Goal: Information Seeking & Learning: Learn about a topic

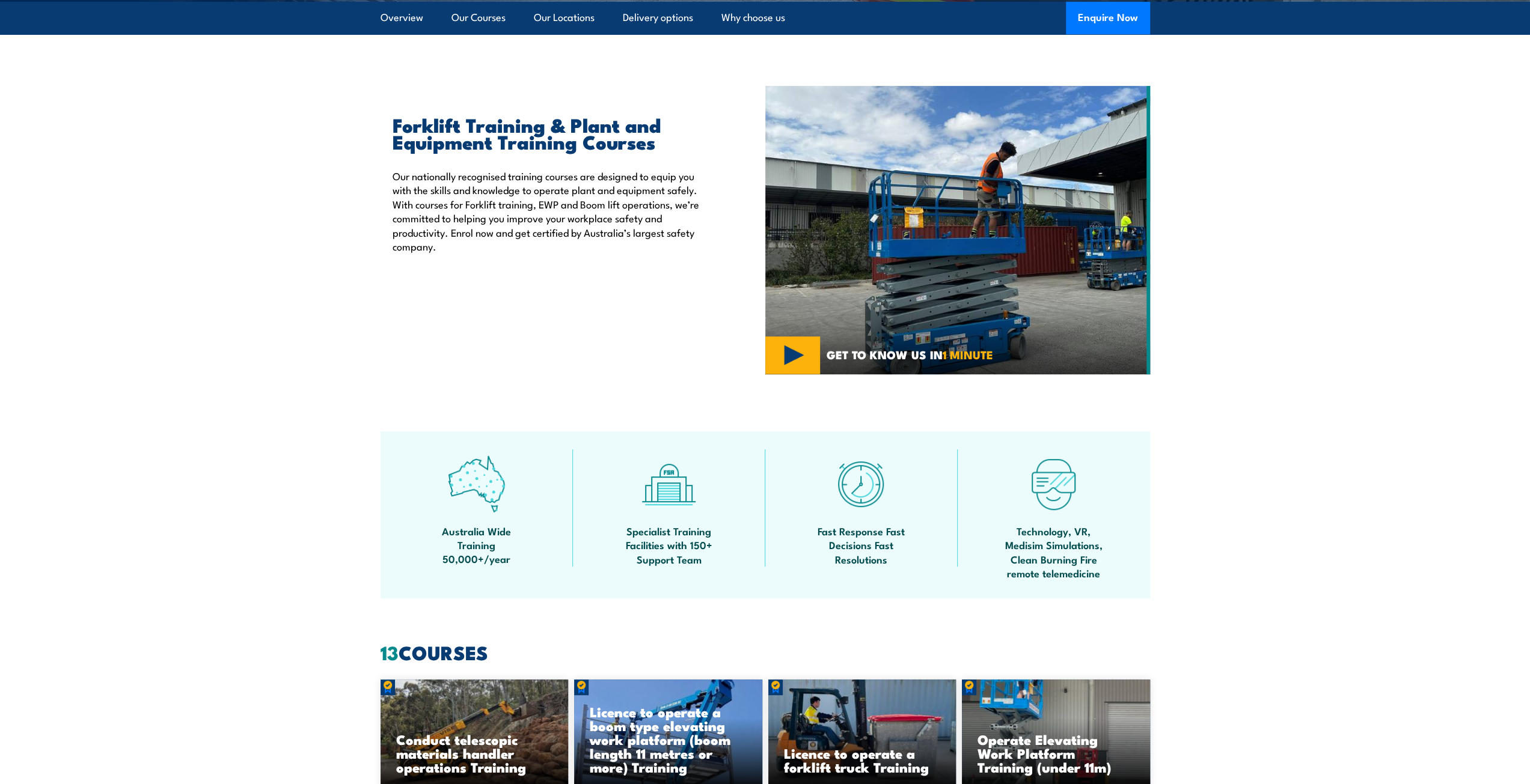
scroll to position [301, 0]
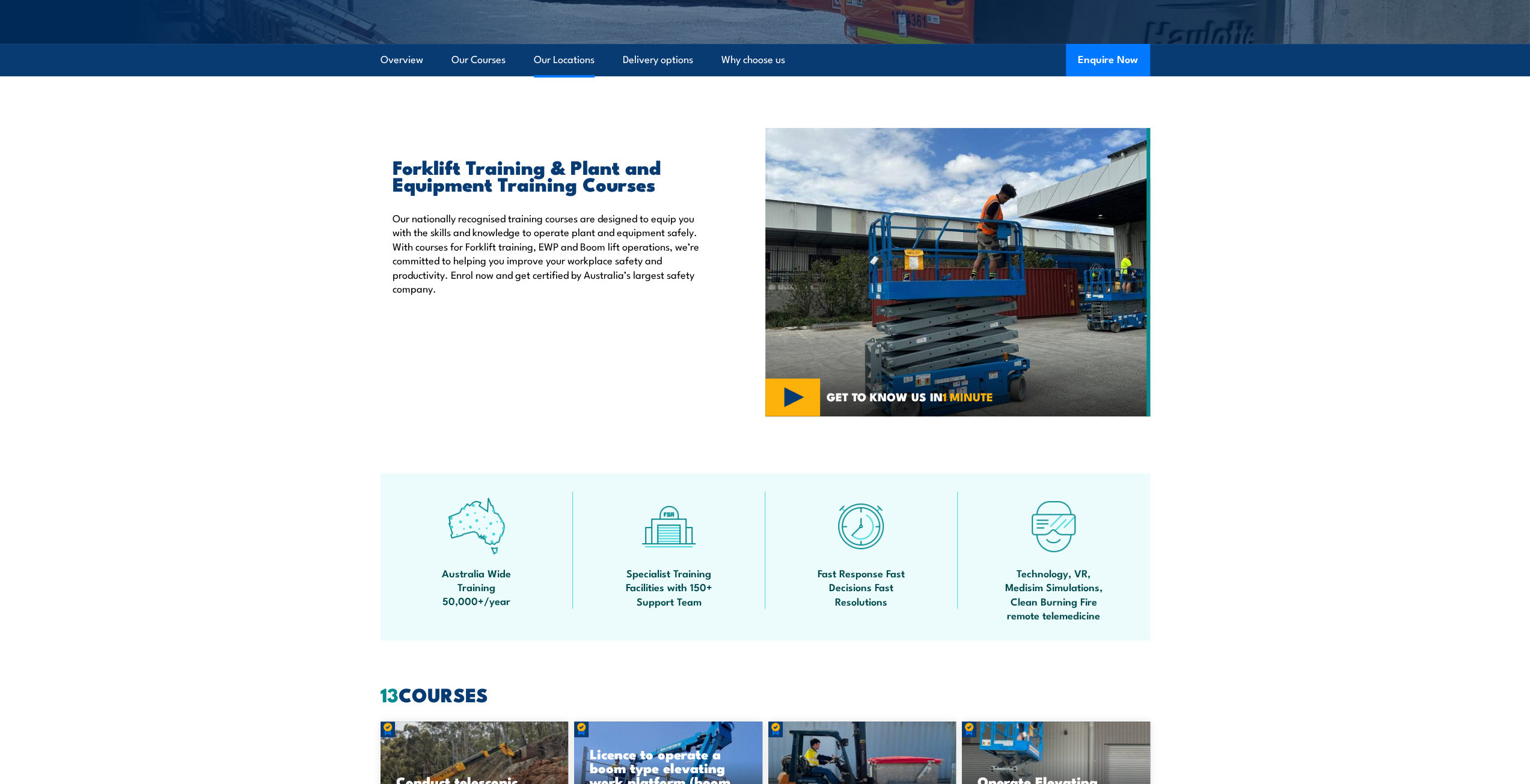
click at [564, 60] on link "Our Locations" at bounding box center [564, 60] width 60 height 32
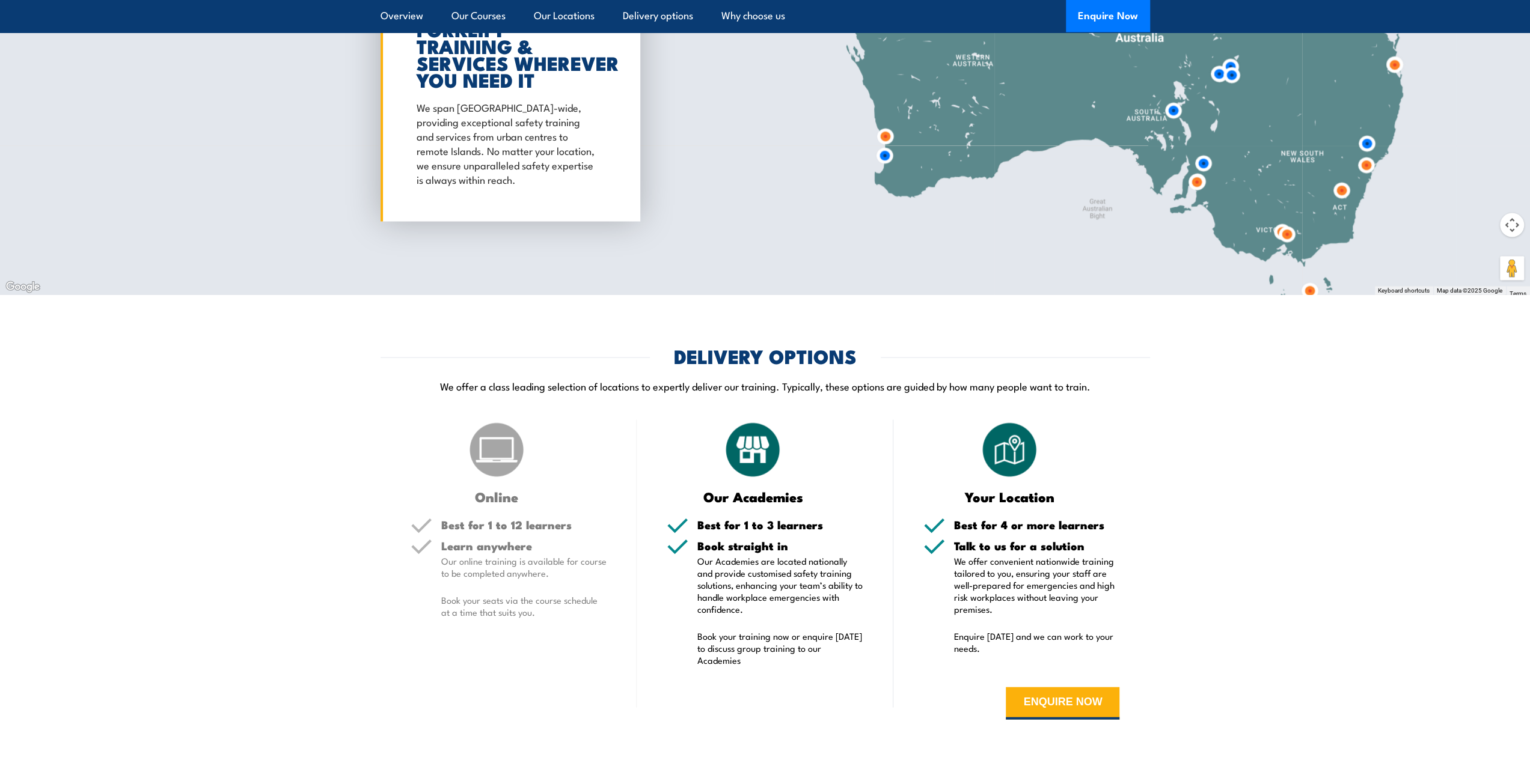
scroll to position [2344, 0]
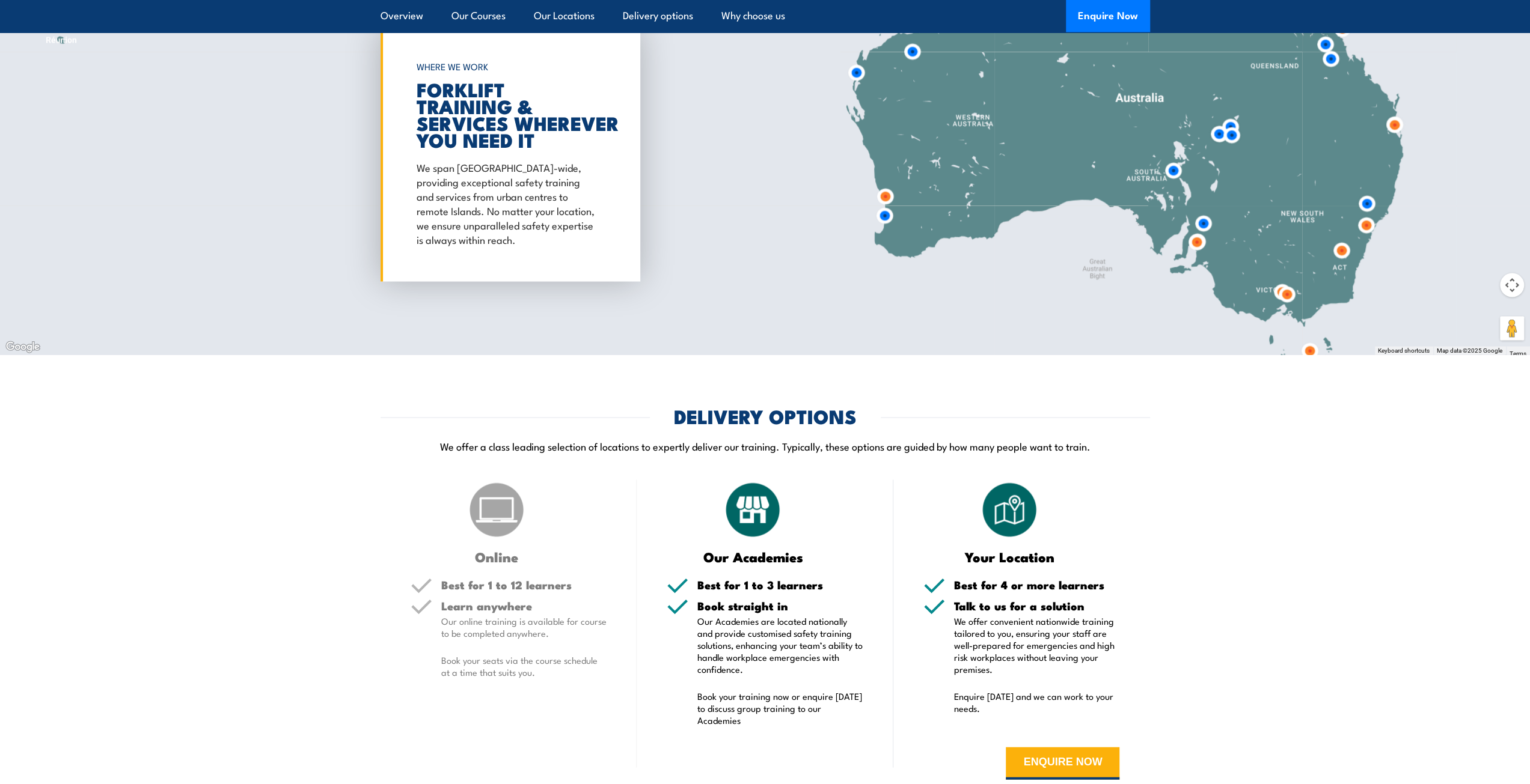
click at [1284, 300] on img at bounding box center [1286, 294] width 22 height 22
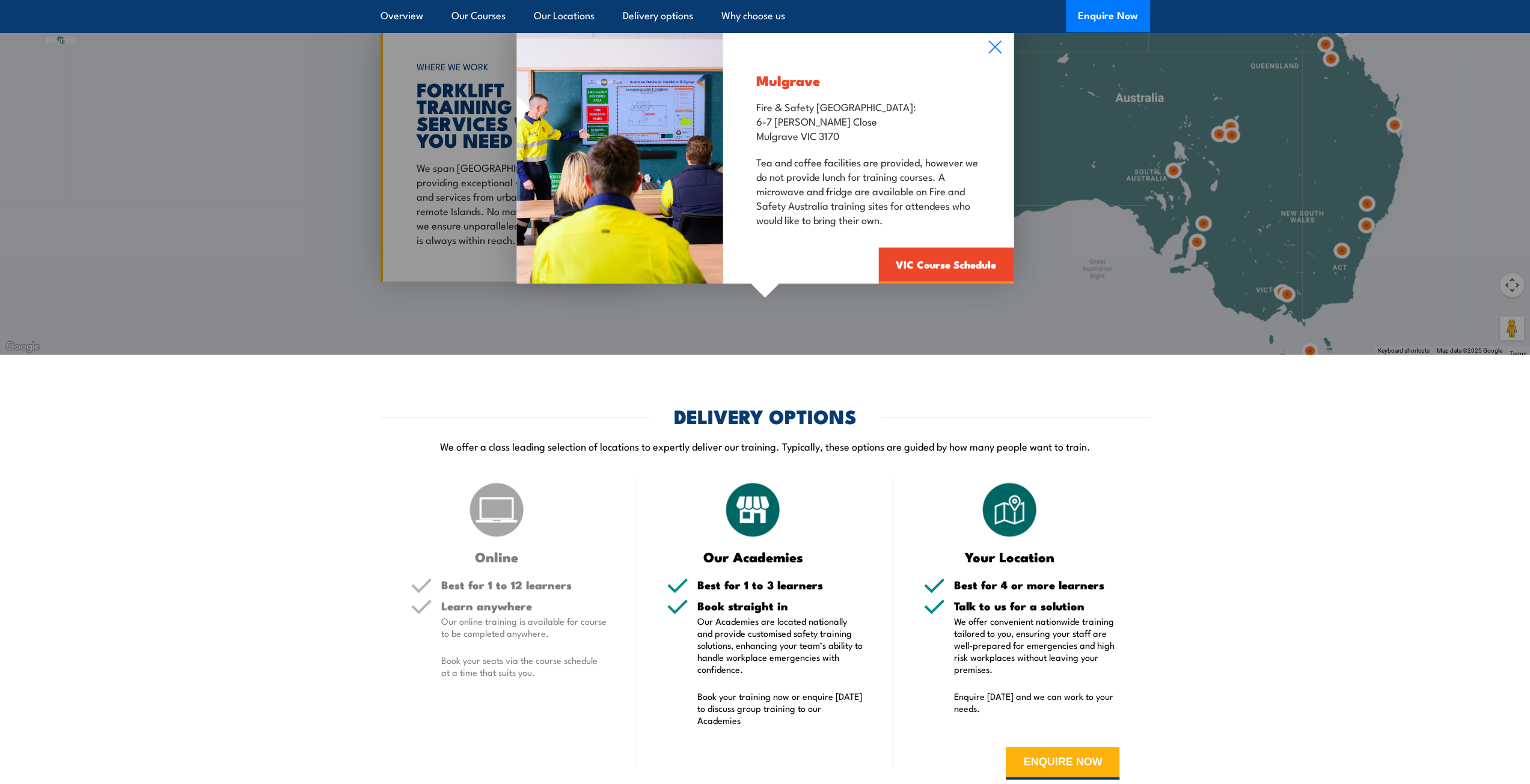
click at [1059, 296] on div "Mulgrave Fire & Safety Australia: 6-7 Hartnett Close Mulgrave VIC 3170 Tea and …" at bounding box center [765, 155] width 1530 height 400
click at [239, 219] on div "Mulgrave Fire & Safety Australia: 6-7 Hartnett Close Mulgrave VIC 3170 Tea and …" at bounding box center [765, 155] width 1530 height 400
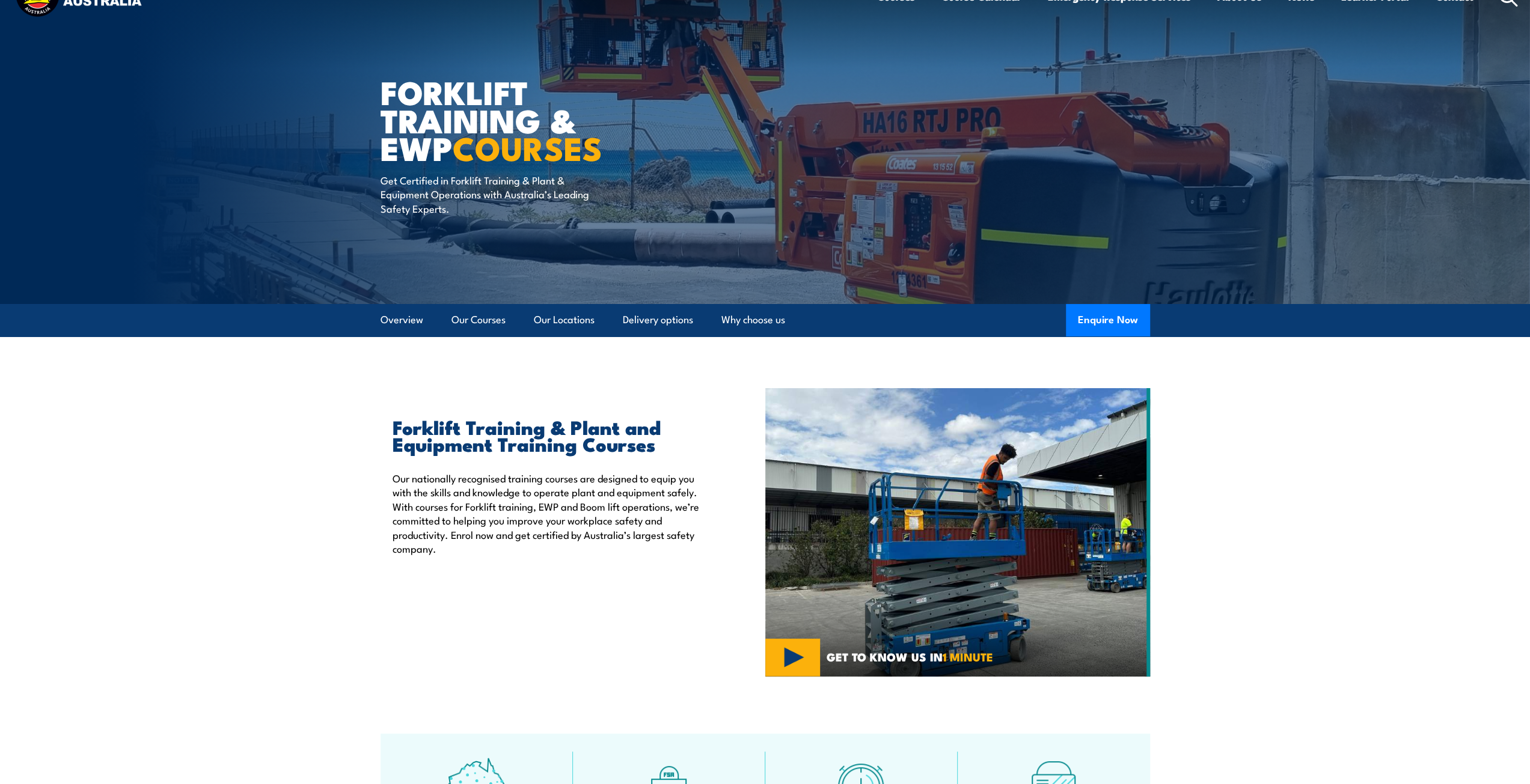
scroll to position [0, 0]
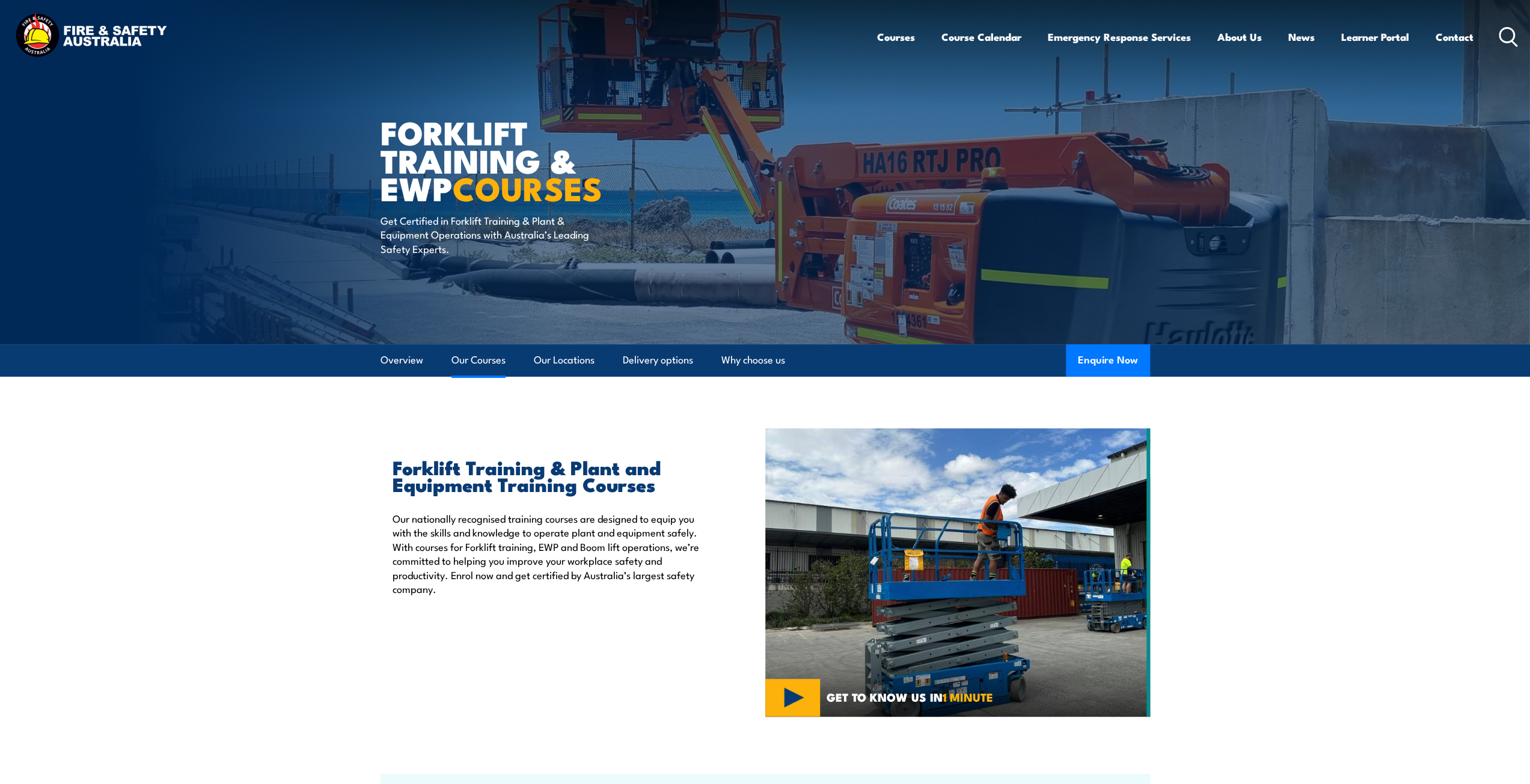
click at [481, 361] on link "Our Courses" at bounding box center [478, 361] width 54 height 32
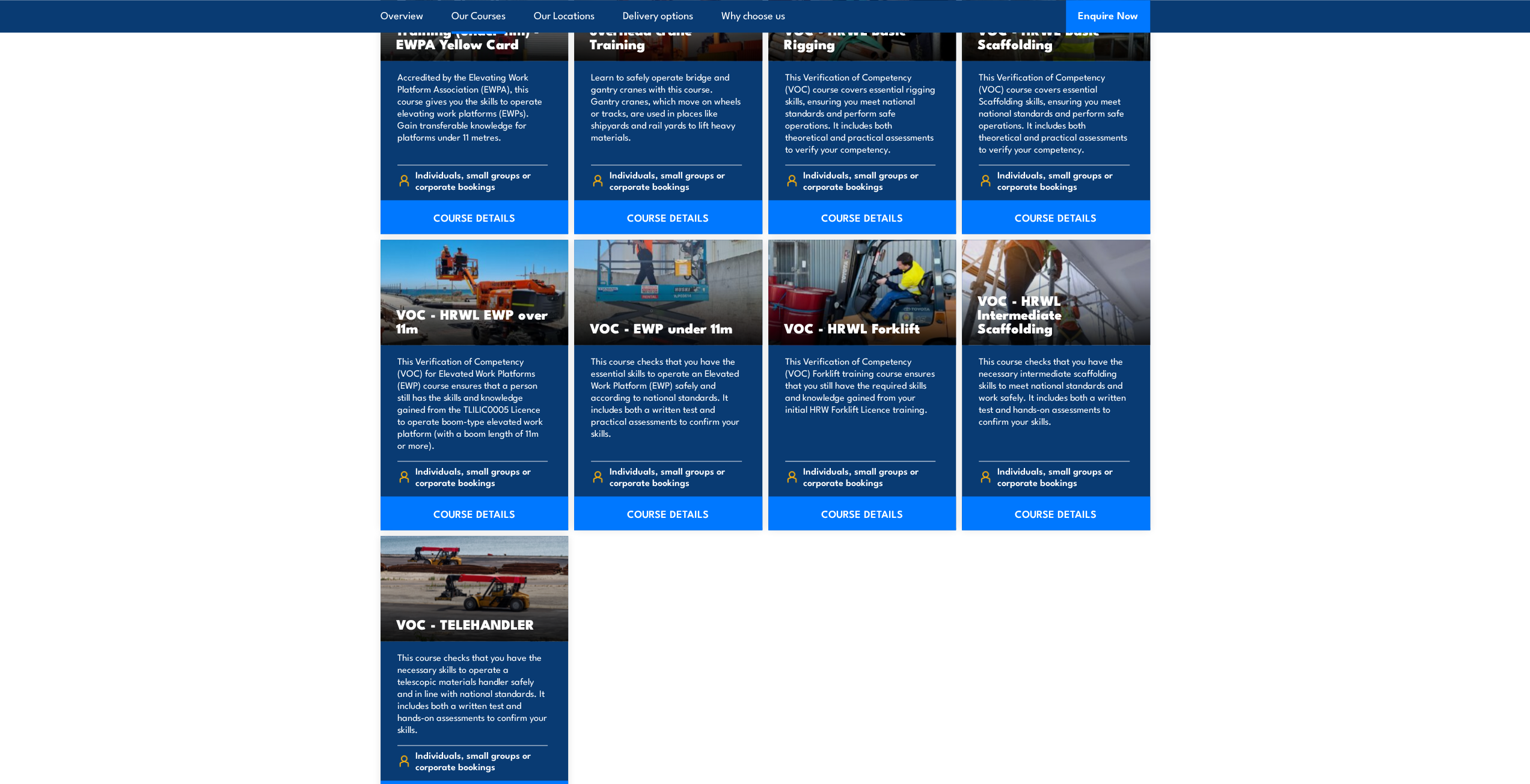
scroll to position [1392, 0]
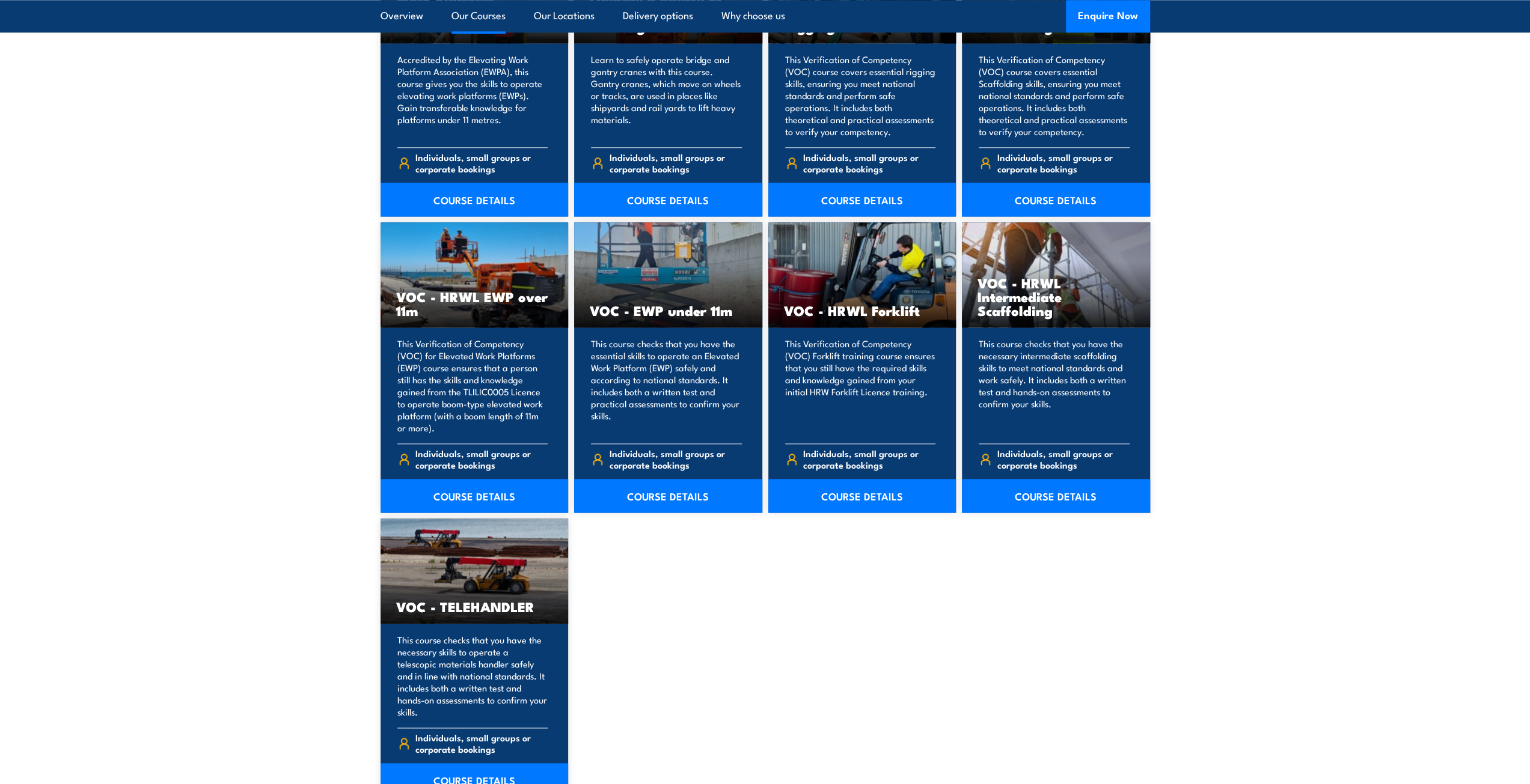
click at [476, 575] on div "VOC - TELEHANDLER" at bounding box center [474, 571] width 188 height 105
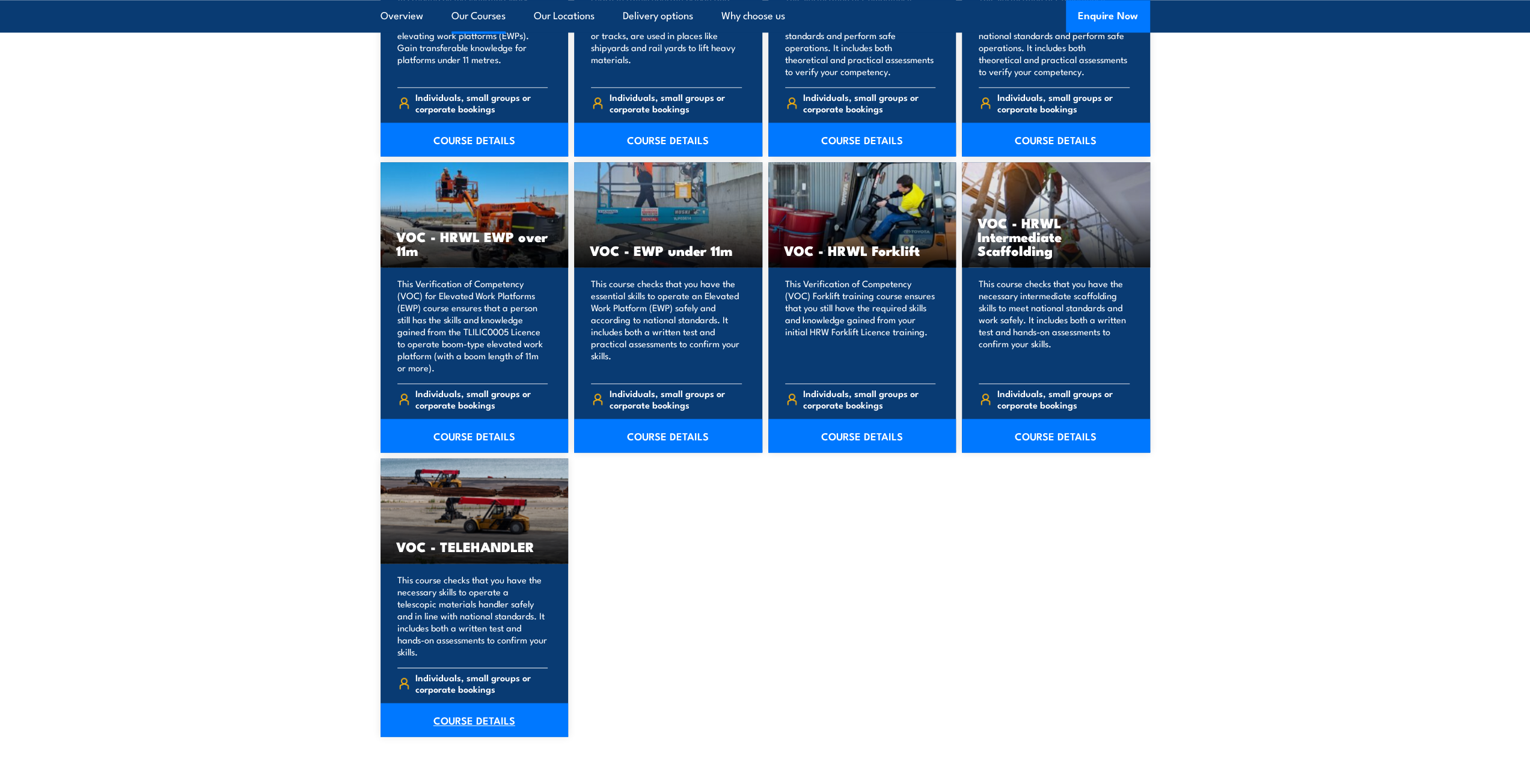
click at [478, 718] on link "COURSE DETAILS" at bounding box center [474, 720] width 188 height 33
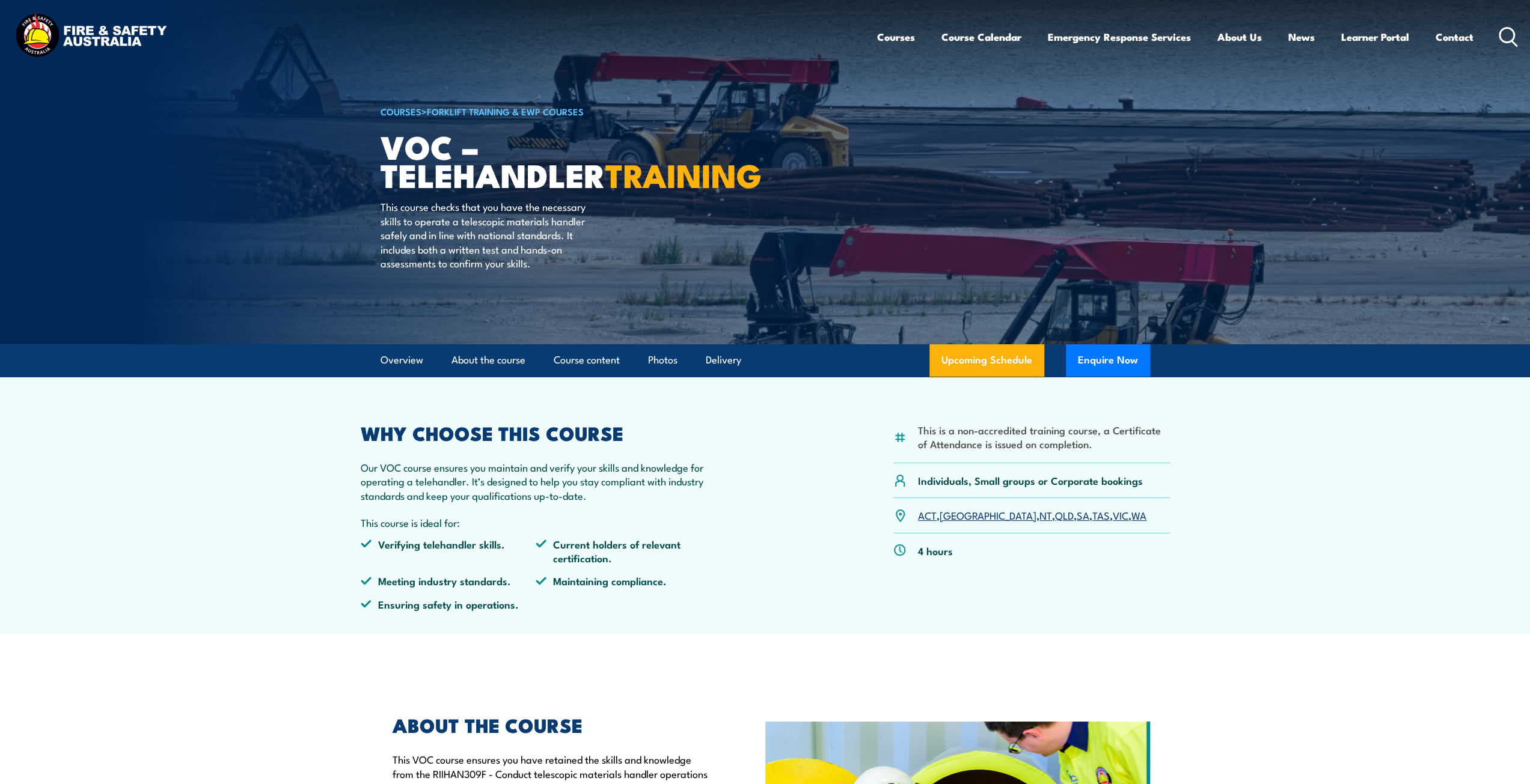
click at [1113, 514] on link "VIC" at bounding box center [1120, 515] width 15 height 14
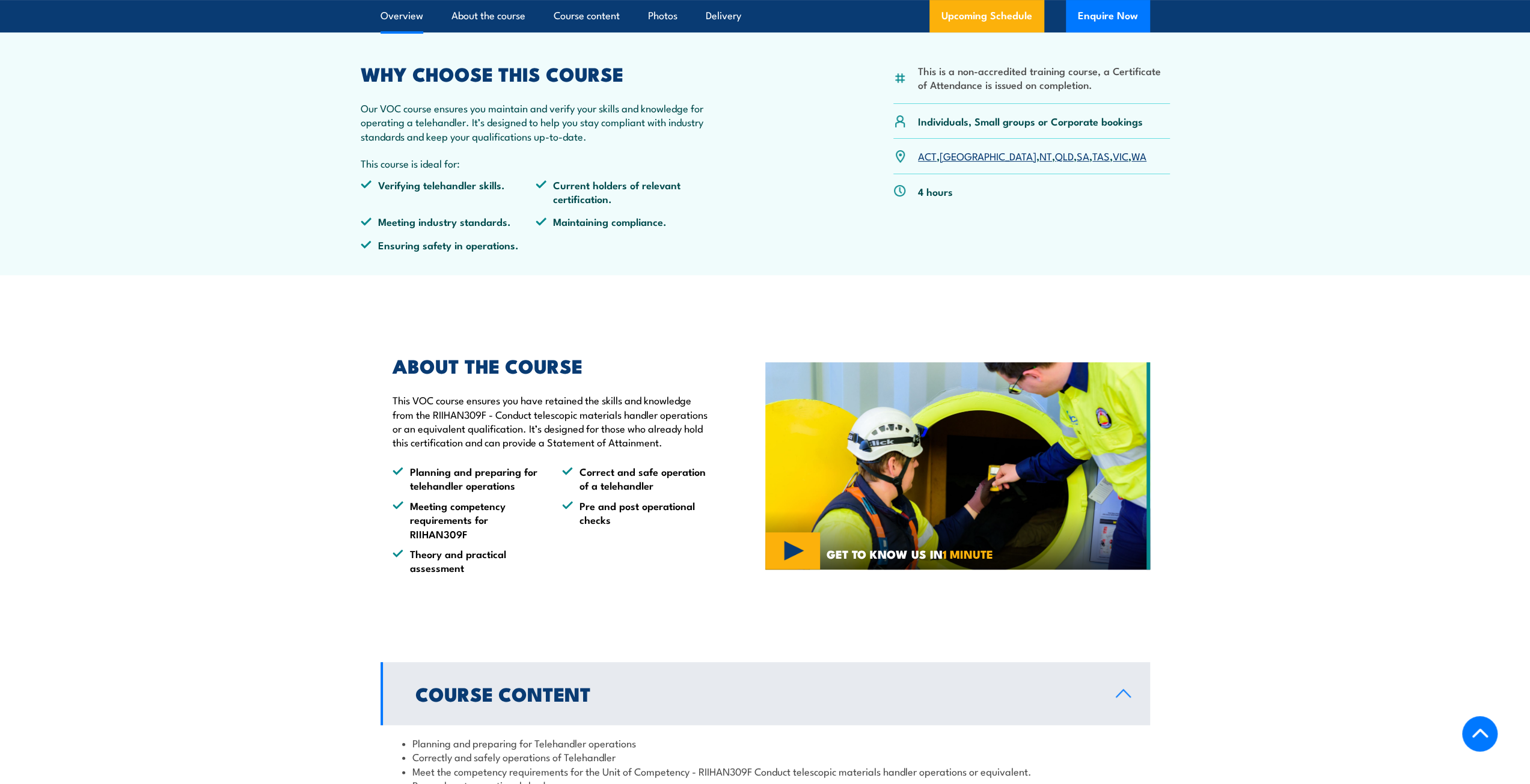
scroll to position [361, 0]
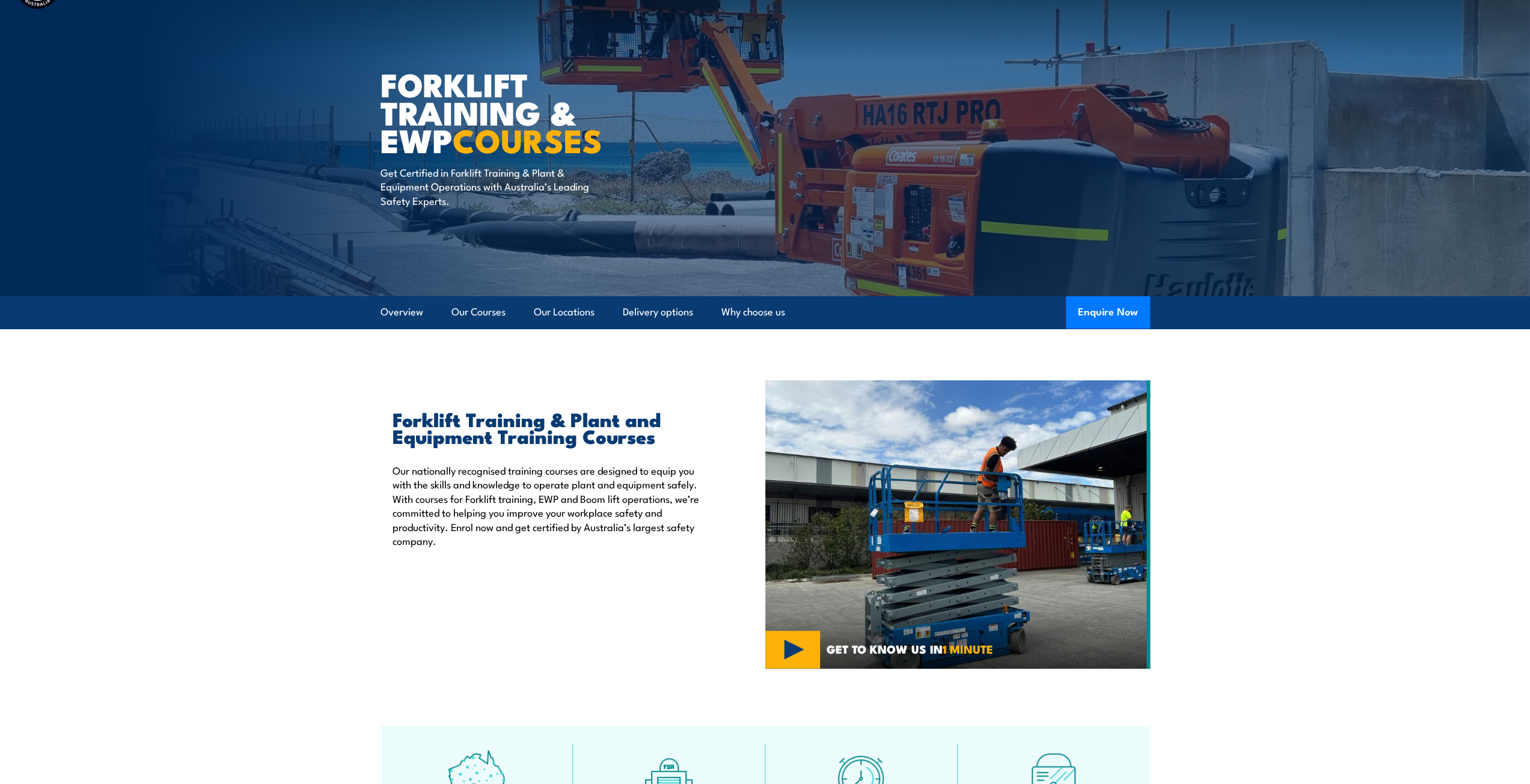
scroll to position [45, 0]
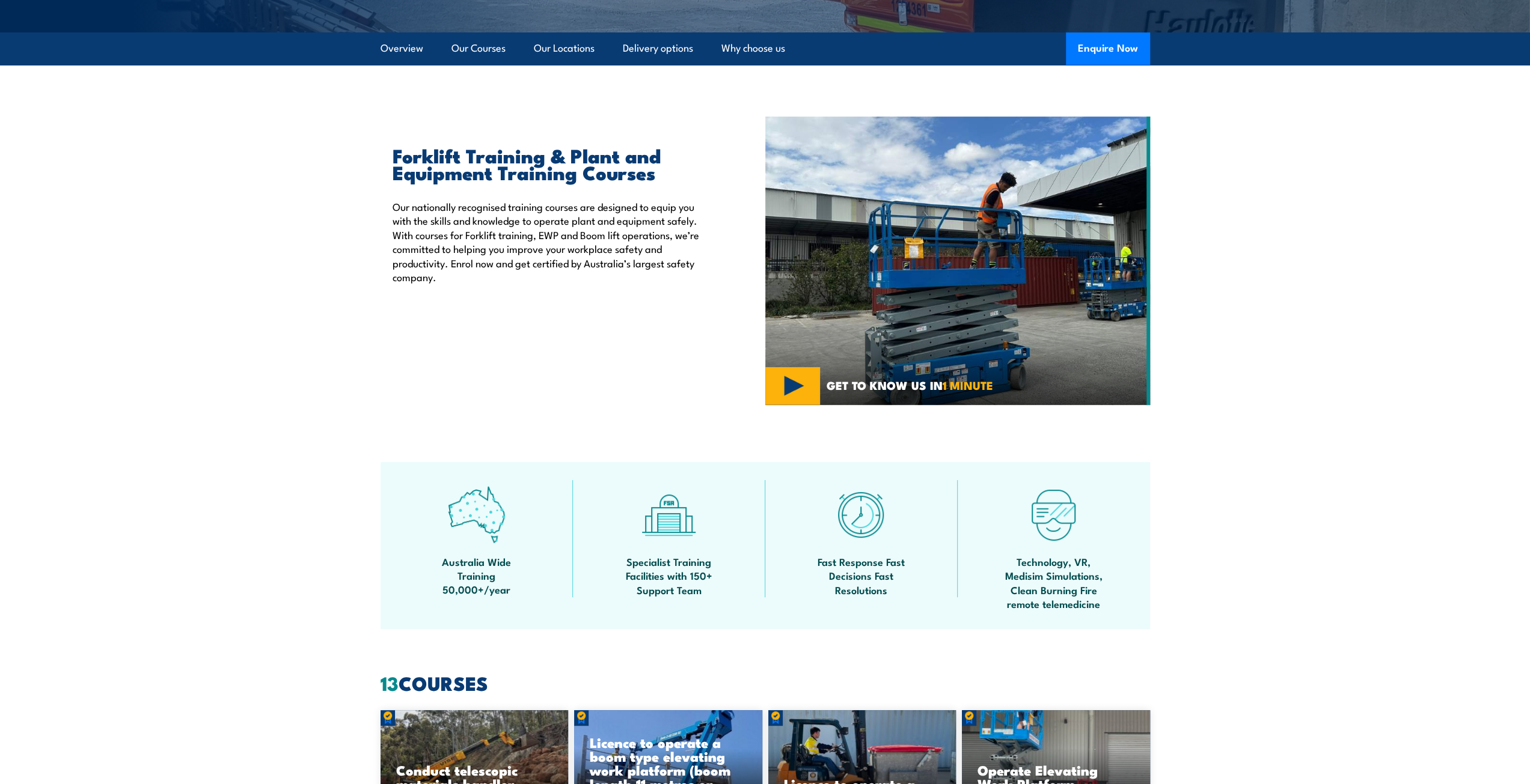
scroll to position [343, 0]
